Goal: Task Accomplishment & Management: Manage account settings

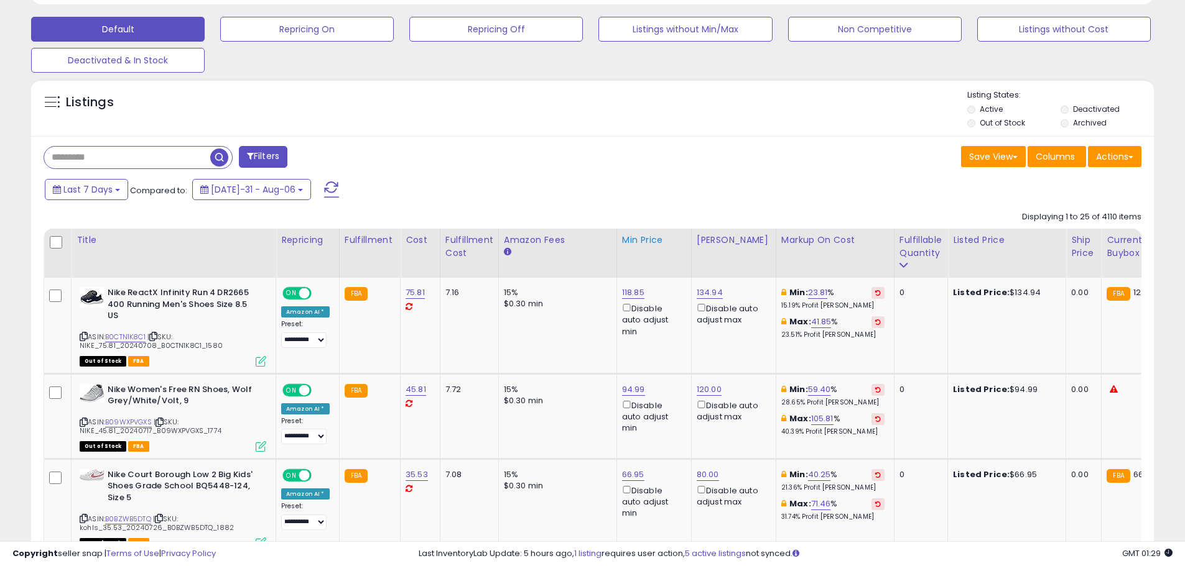
scroll to position [373, 0]
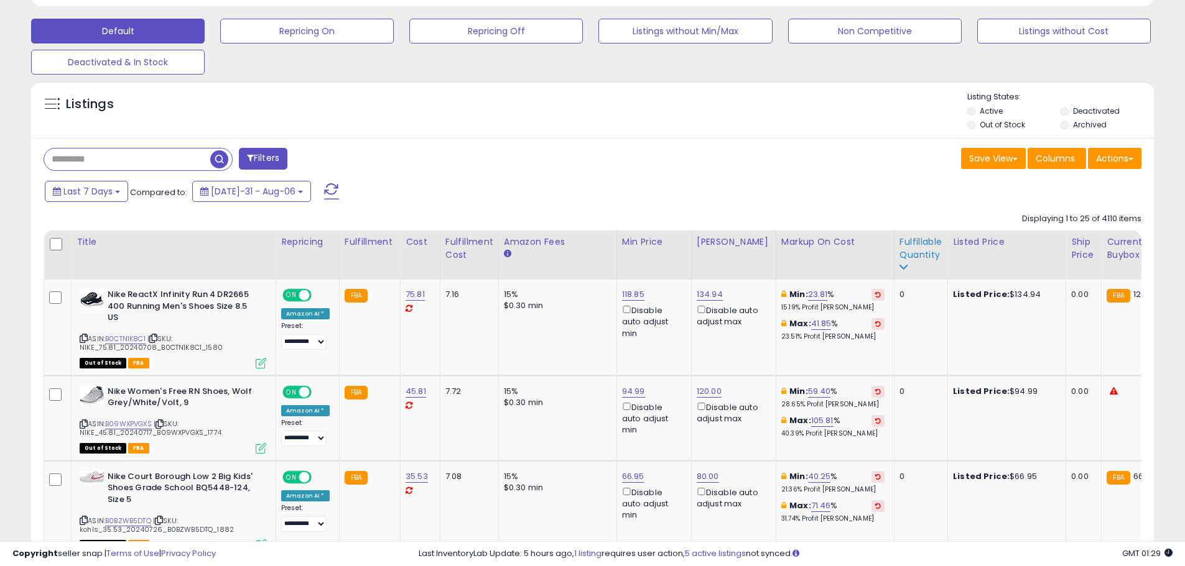
click at [901, 246] on div "Fulfillable Quantity" at bounding box center [920, 249] width 43 height 26
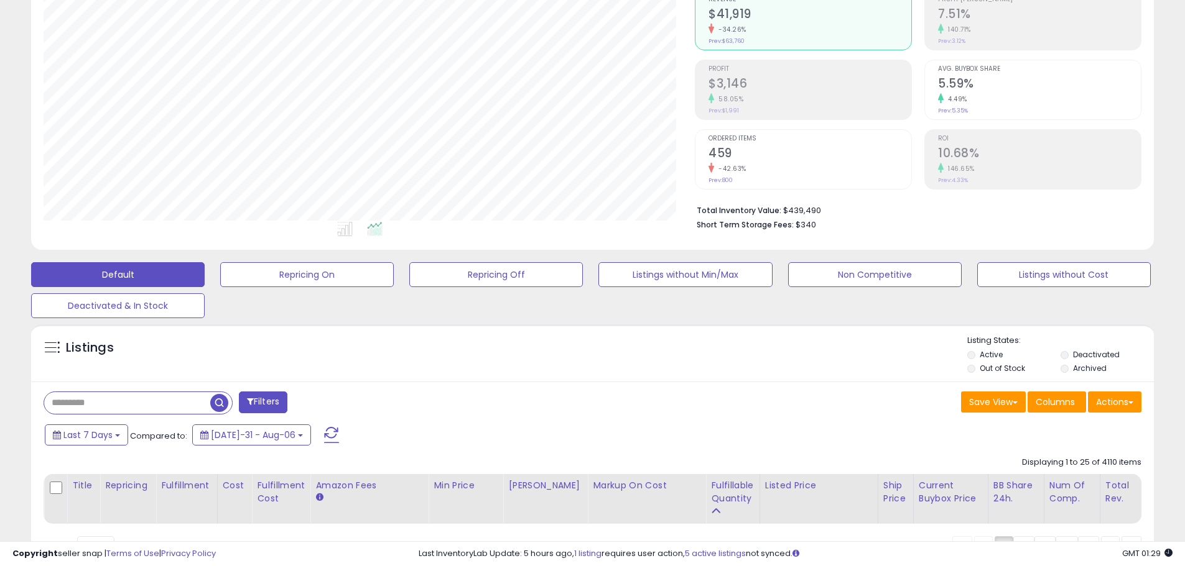
scroll to position [0, 0]
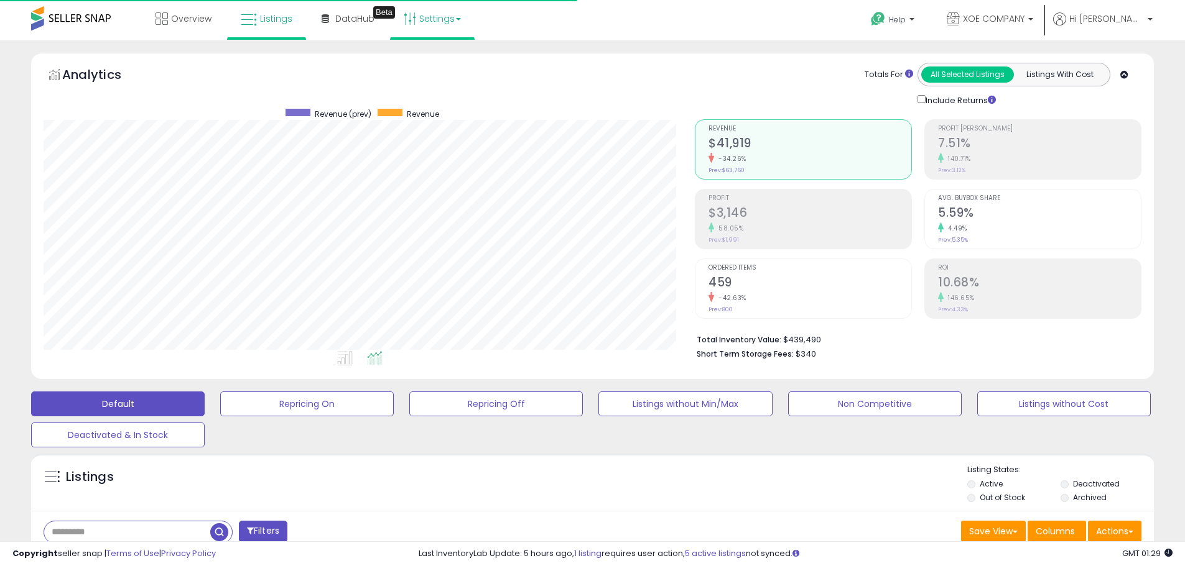
click at [428, 25] on link "Settings" at bounding box center [432, 18] width 76 height 37
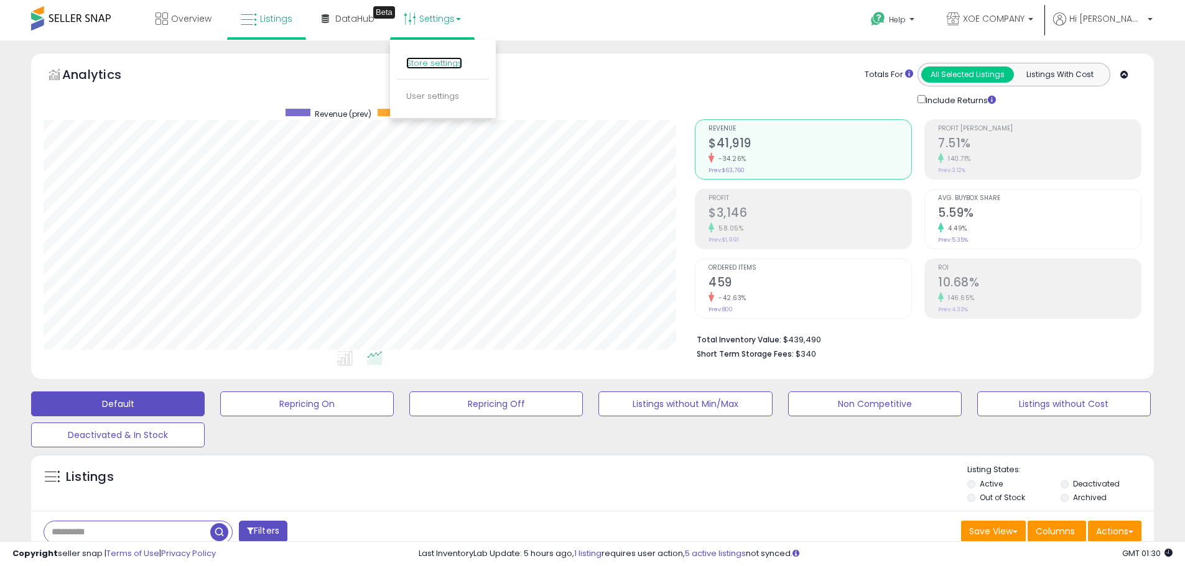
click at [428, 62] on link "Store settings" at bounding box center [434, 63] width 56 height 12
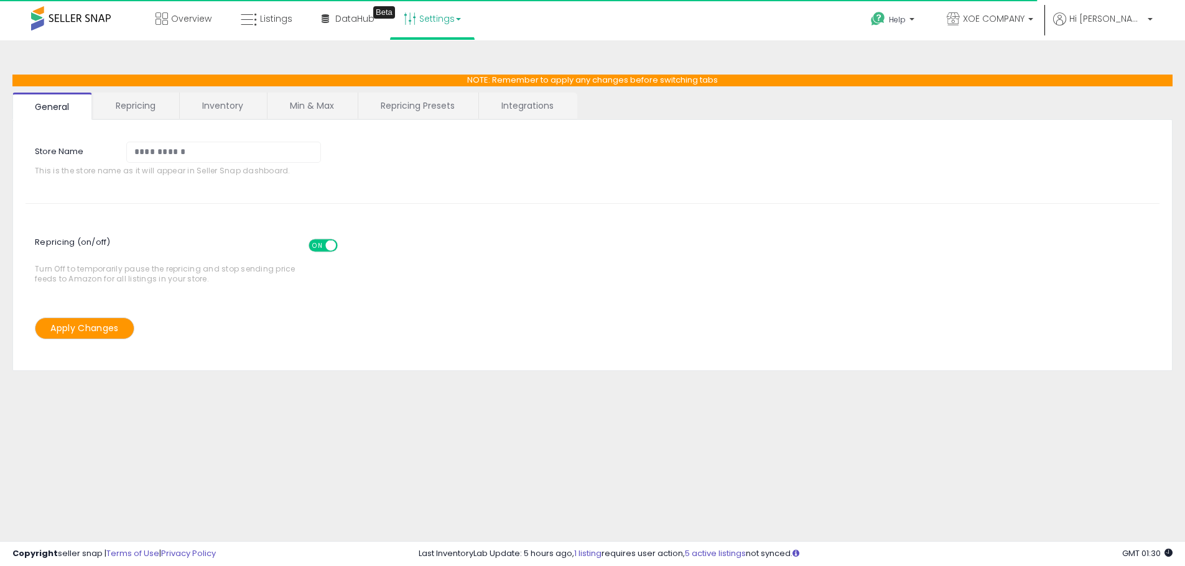
click at [341, 101] on link "Min & Max" at bounding box center [311, 106] width 89 height 26
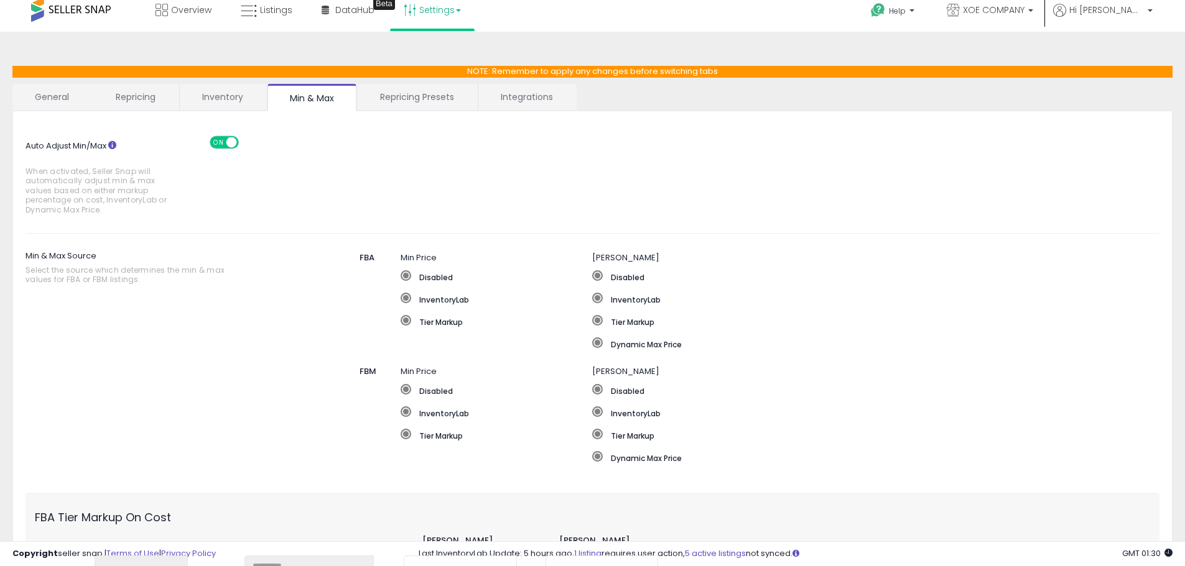
scroll to position [311, 0]
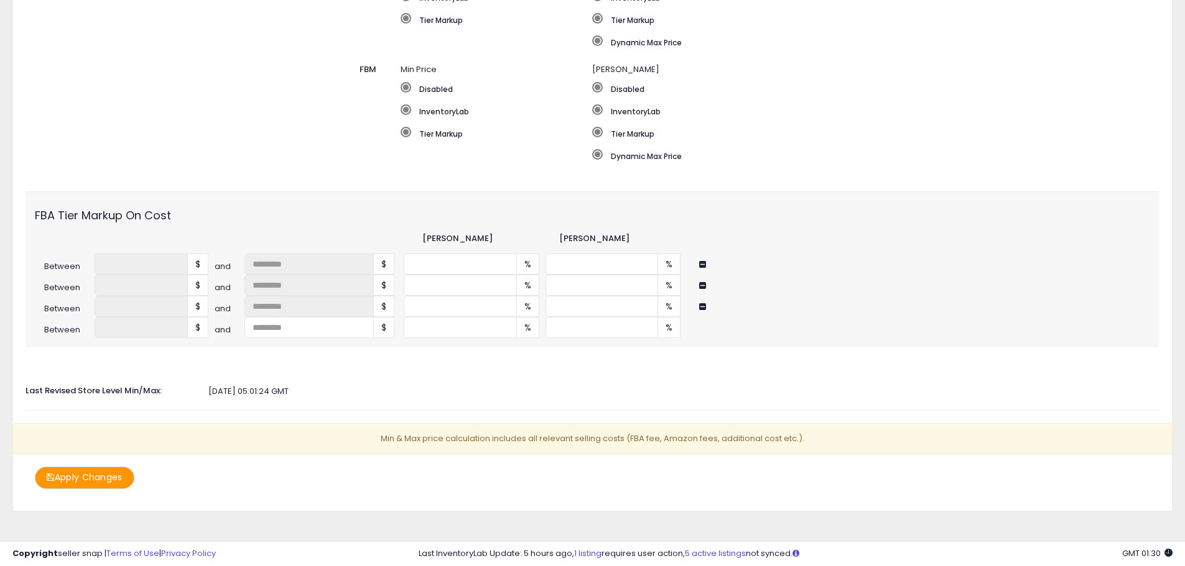
click at [349, 142] on div "Min & Max Source Select the source which determines the min & max values for FB…" at bounding box center [592, 63] width 1152 height 238
